Goal: Communication & Community: Ask a question

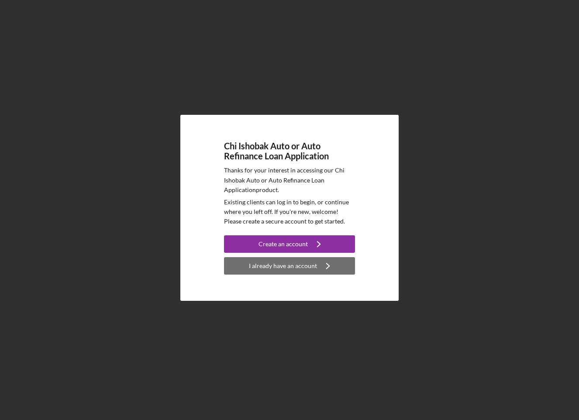
click at [283, 264] on div "I already have an account" at bounding box center [283, 265] width 68 height 17
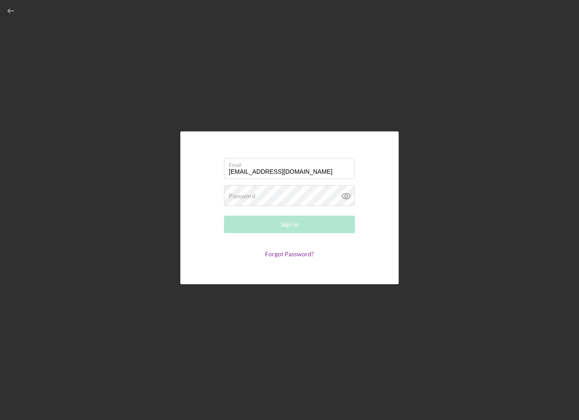
type input "[EMAIL_ADDRESS][DOMAIN_NAME]"
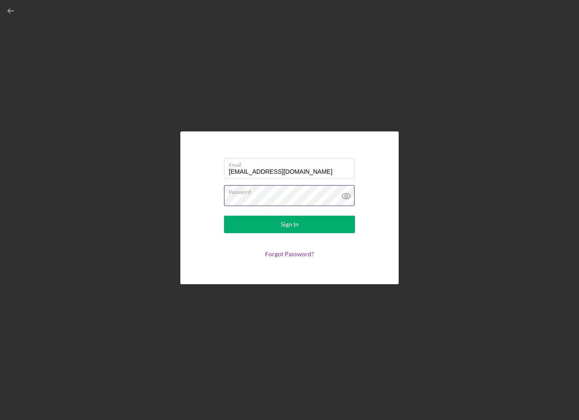
click at [289, 224] on button "Sign In" at bounding box center [289, 224] width 131 height 17
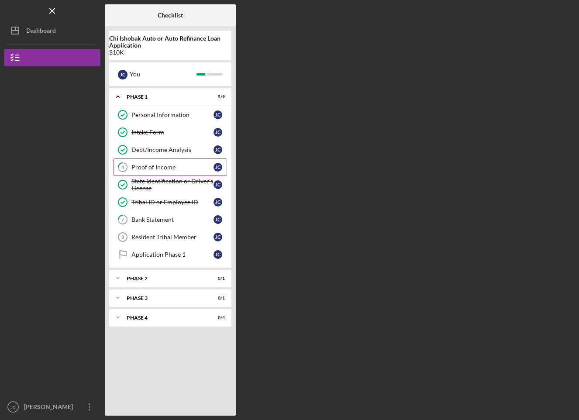
click at [178, 165] on div "Proof of Income" at bounding box center [172, 167] width 82 height 7
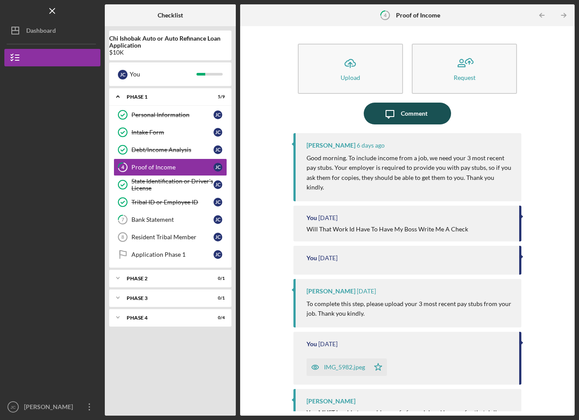
click at [387, 115] on icon "Icon/Message" at bounding box center [390, 114] width 22 height 22
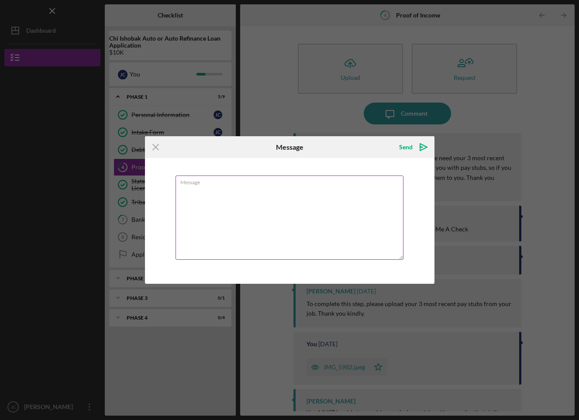
click at [336, 217] on textarea "Message" at bounding box center [290, 218] width 228 height 84
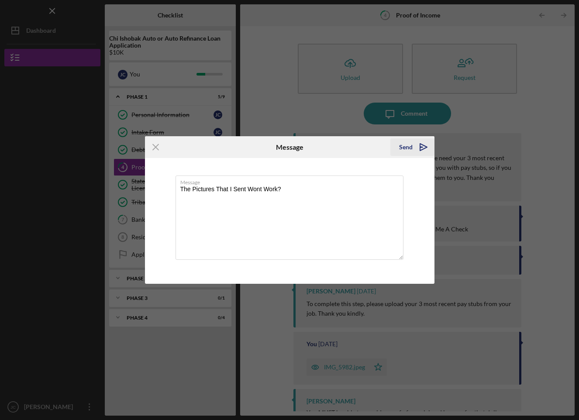
type textarea "The Pictures That I Sent Wont Work?"
click at [426, 148] on polygon "submit" at bounding box center [423, 147] width 7 height 7
